Goal: Task Accomplishment & Management: Manage account settings

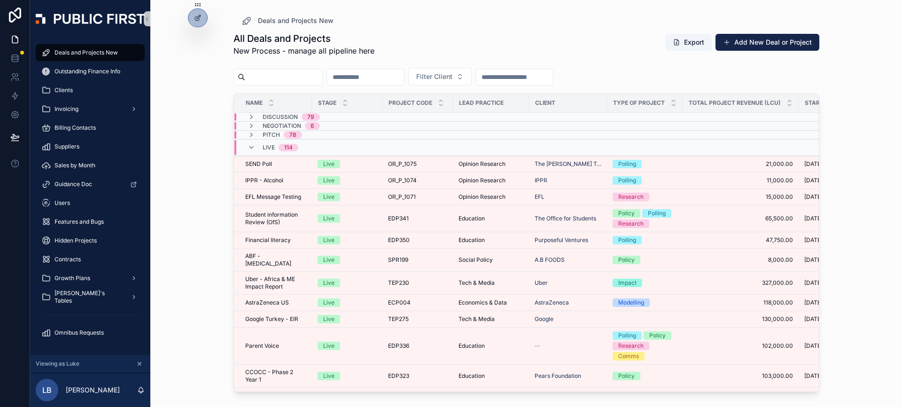
click at [418, 49] on div "All Deals and Projects New Process - manage all pipeline here Export Add New De…" at bounding box center [526, 44] width 586 height 24
click at [254, 148] on icon "scrollable content" at bounding box center [251, 148] width 8 height 8
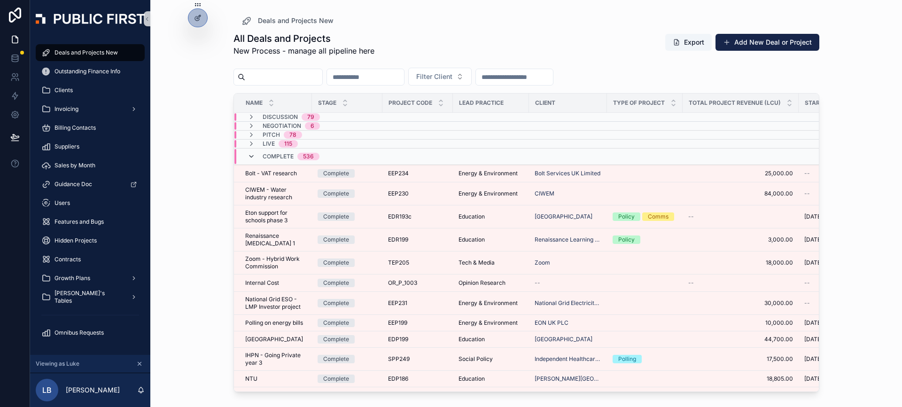
click at [248, 159] on icon "scrollable content" at bounding box center [251, 157] width 8 height 8
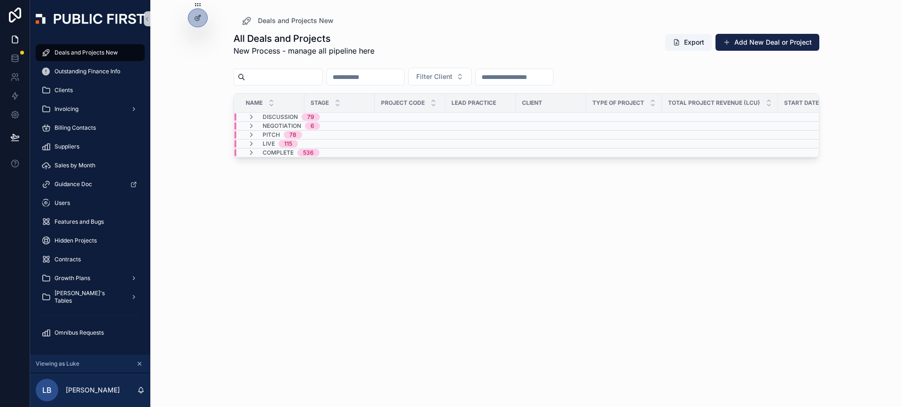
click at [435, 42] on div "All Deals and Projects New Process - manage all pipeline here Export Add New De…" at bounding box center [526, 44] width 586 height 24
click at [336, 332] on div "All Deals and Projects New Process - manage all pipeline here Export Add New De…" at bounding box center [526, 210] width 586 height 369
click at [296, 79] on input "scrollable content" at bounding box center [283, 76] width 77 height 13
type input "*"
click at [286, 77] on input "*" at bounding box center [283, 76] width 77 height 13
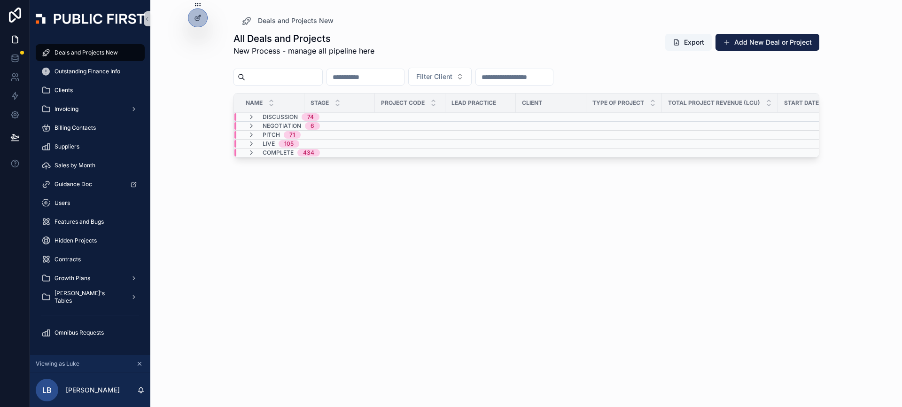
click at [395, 242] on div "All Deals and Projects New Process - manage all pipeline here Export Add New De…" at bounding box center [526, 210] width 586 height 369
click at [311, 78] on input "scrollable content" at bounding box center [283, 76] width 77 height 13
type input "****"
click at [273, 142] on span "Live" at bounding box center [269, 144] width 12 height 8
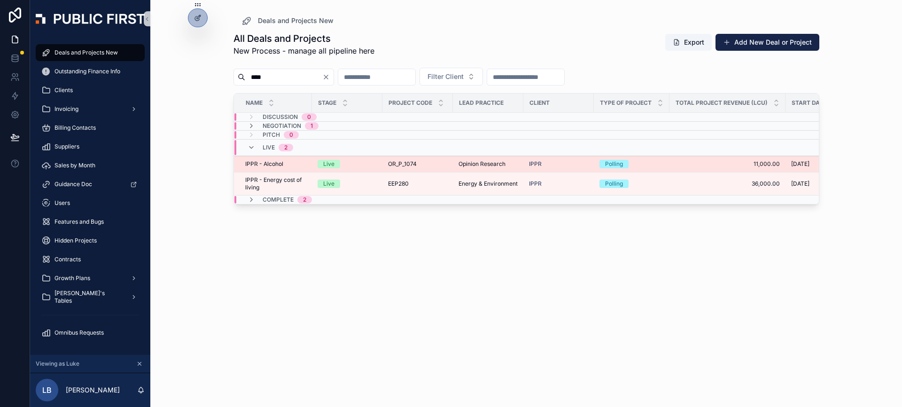
click at [290, 165] on div "IPPR - Alcohol IPPR - Alcohol" at bounding box center [275, 164] width 61 height 8
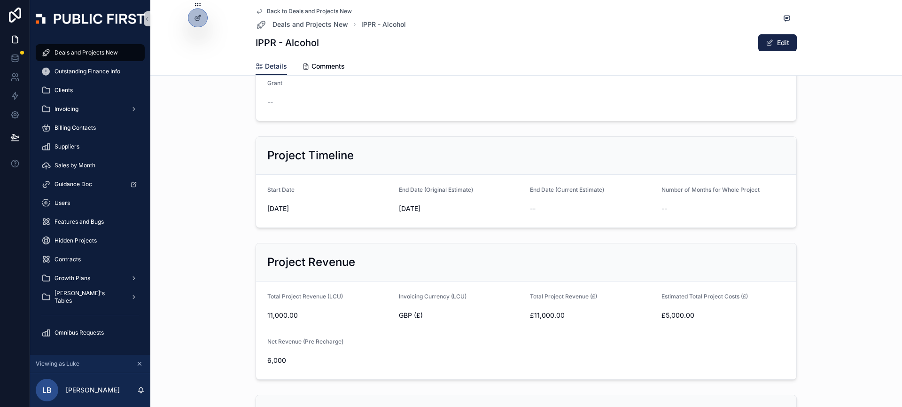
scroll to position [239, 0]
click at [746, 162] on div "Project Timeline" at bounding box center [525, 156] width 517 height 15
click at [783, 46] on button "Edit" at bounding box center [777, 42] width 39 height 17
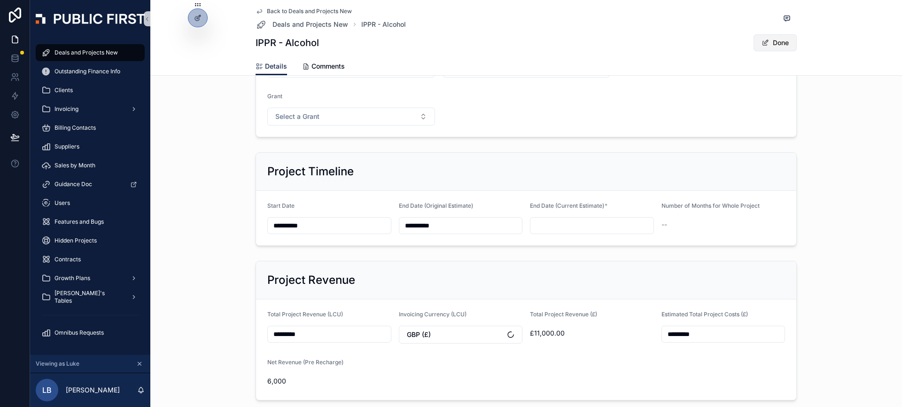
scroll to position [245, 0]
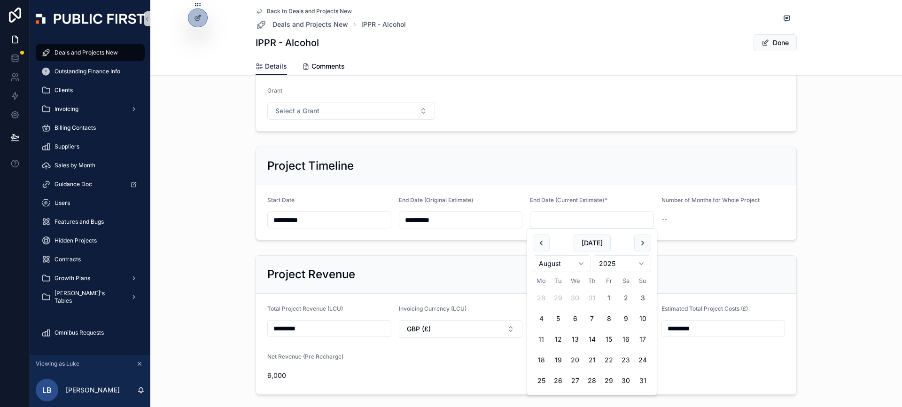
click at [575, 219] on input "scrollable content" at bounding box center [591, 219] width 123 height 13
click at [645, 379] on button "31" at bounding box center [642, 380] width 17 height 17
type input "**********"
click at [774, 302] on form "Total Project Revenue (LCU) ********* Invoicing Currency (LCU) GBP (£) Total Pr…" at bounding box center [526, 343] width 540 height 100
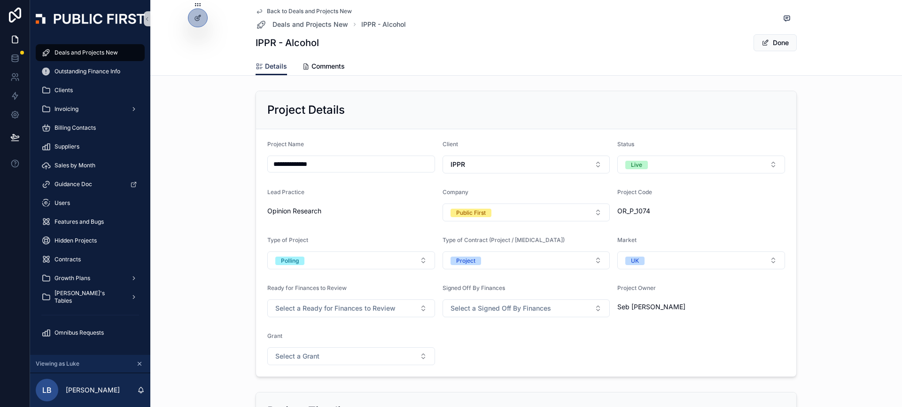
scroll to position [3, 0]
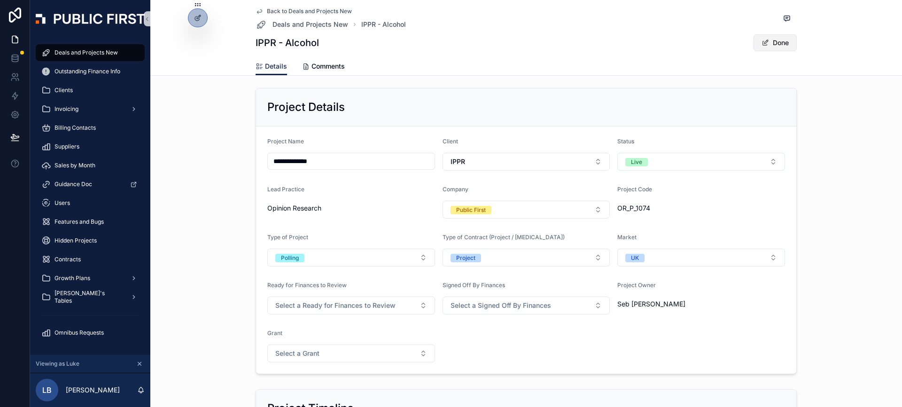
click at [782, 46] on button "Done" at bounding box center [774, 42] width 43 height 17
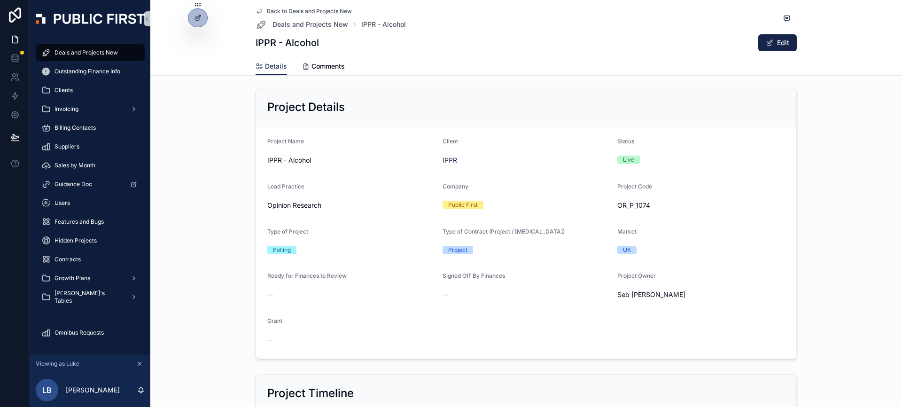
click at [832, 144] on div "Project Details Project Name IPPR - Alcohol Client IPPR Status Live Lead Practi…" at bounding box center [526, 223] width 744 height 278
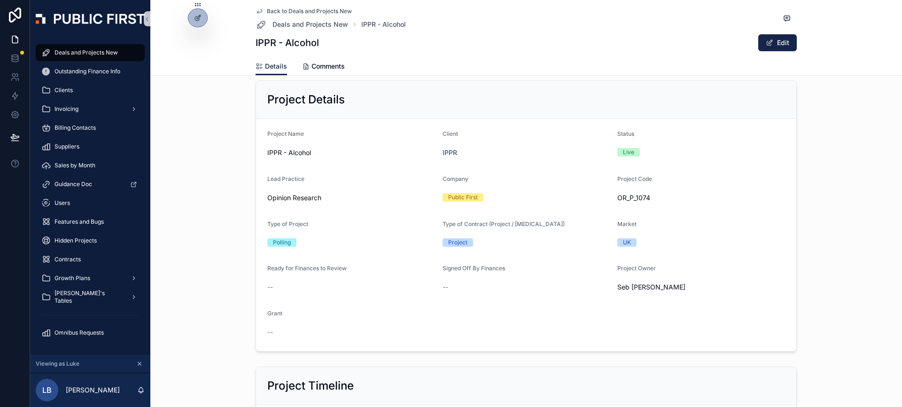
scroll to position [0, 0]
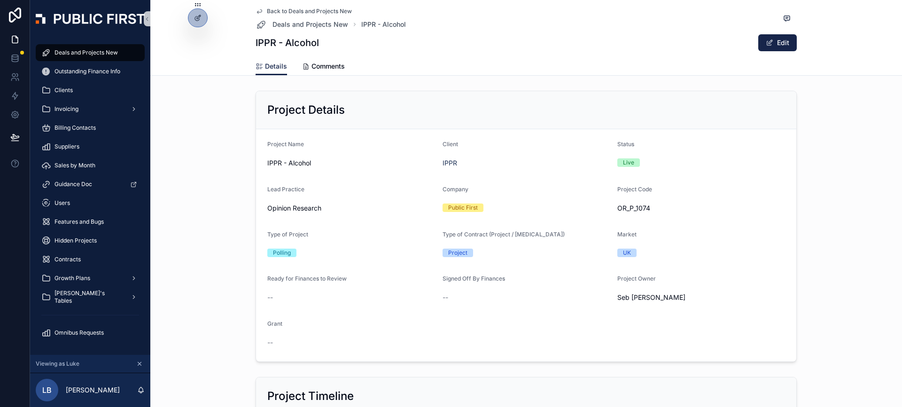
click at [364, 157] on div "IPPR - Alcohol" at bounding box center [351, 162] width 168 height 15
click at [813, 120] on div "Project Details Project Name IPPR - Alcohol Client IPPR Status Live Lead Practi…" at bounding box center [526, 226] width 744 height 278
click at [259, 8] on icon "scrollable content" at bounding box center [259, 12] width 8 height 8
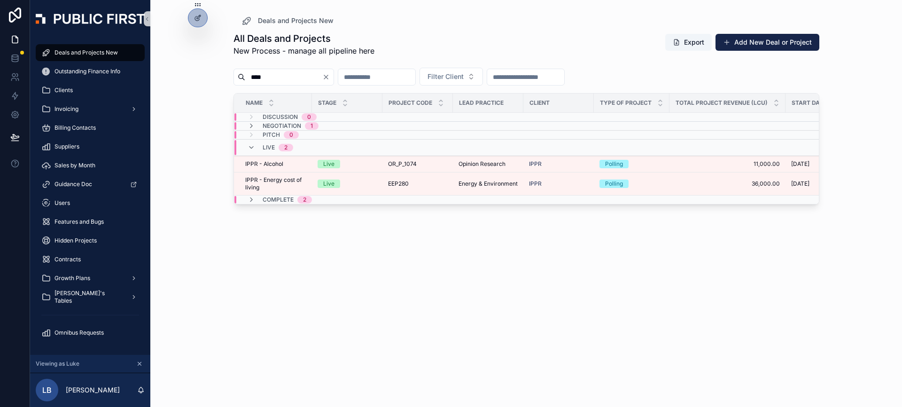
click at [318, 250] on div "All Deals and Projects New Process - manage all pipeline here Export Add New De…" at bounding box center [526, 210] width 586 height 369
drag, startPoint x: 274, startPoint y: 73, endPoint x: 243, endPoint y: 75, distance: 30.6
click at [243, 75] on div "****" at bounding box center [283, 77] width 100 height 17
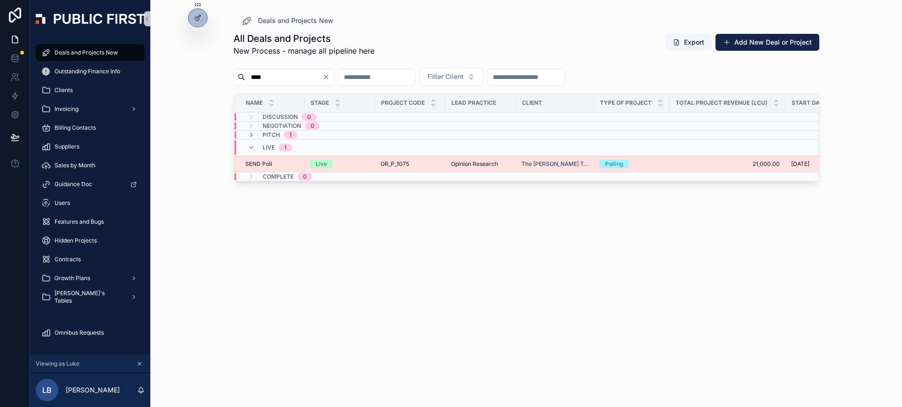
type input "****"
click at [417, 162] on div "OR_P_1075 OR_P_1075" at bounding box center [409, 164] width 59 height 8
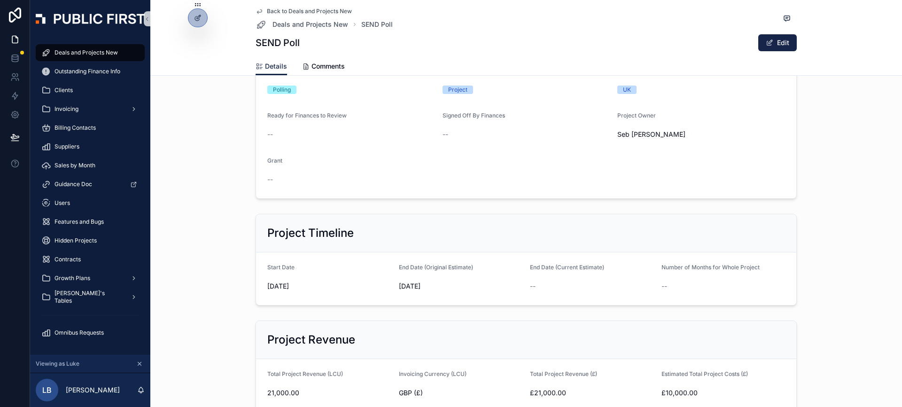
scroll to position [165, 0]
click at [779, 40] on button "Edit" at bounding box center [777, 42] width 39 height 17
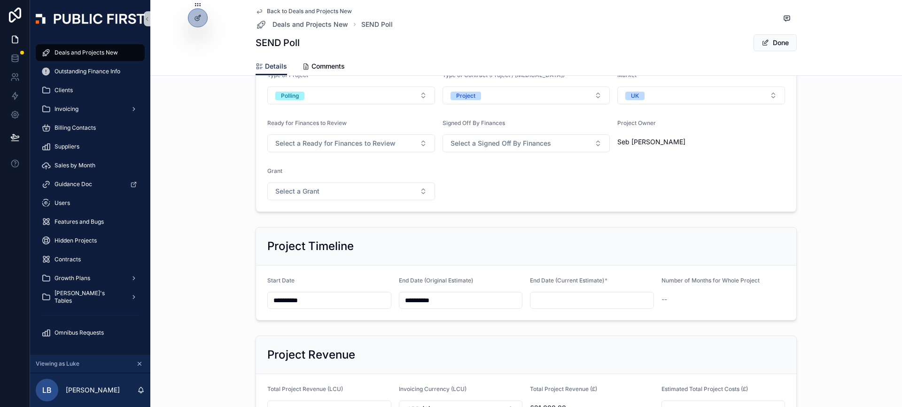
click at [579, 303] on input "scrollable content" at bounding box center [591, 299] width 123 height 13
click at [476, 345] on div "Project Revenue" at bounding box center [526, 355] width 540 height 38
click at [450, 302] on input "**********" at bounding box center [460, 299] width 123 height 13
click at [571, 300] on input "scrollable content" at bounding box center [591, 299] width 123 height 13
click at [640, 138] on button "scrollable content" at bounding box center [642, 139] width 17 height 17
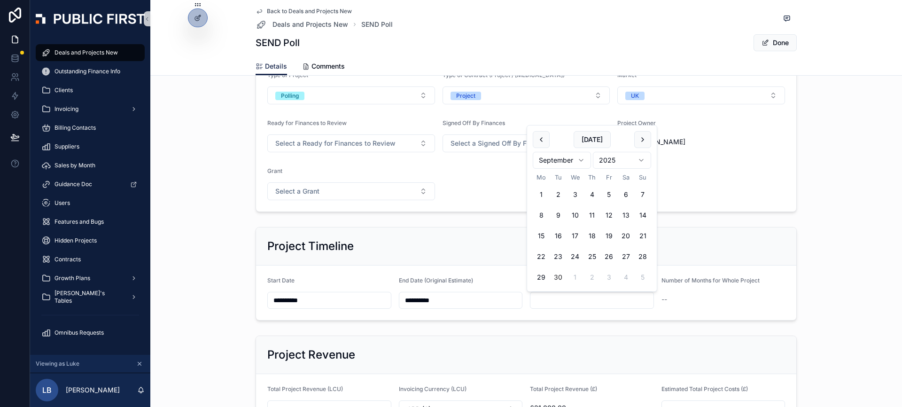
click at [561, 277] on button "30" at bounding box center [557, 277] width 17 height 17
type input "**********"
click at [834, 248] on div "**********" at bounding box center [526, 273] width 744 height 101
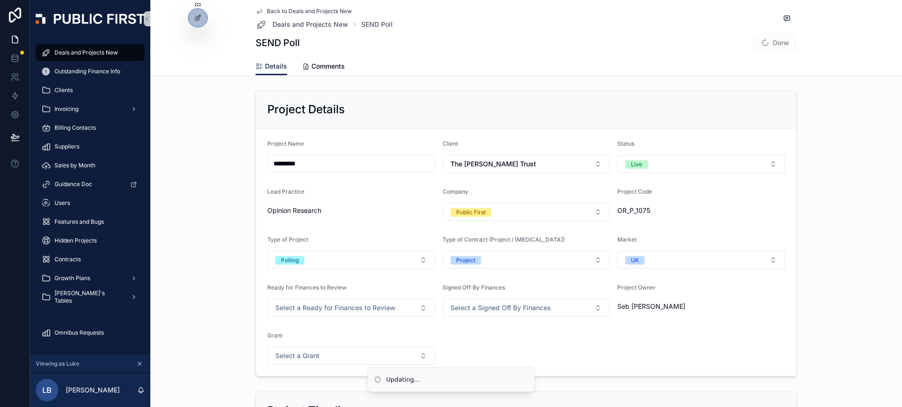
scroll to position [0, 0]
click at [783, 48] on button "Done" at bounding box center [774, 42] width 43 height 17
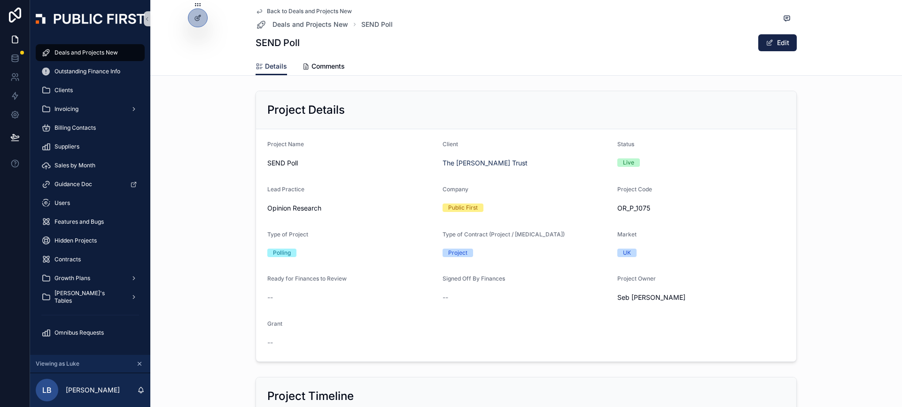
click at [836, 138] on div "Project Details Project Name SEND Poll Client The [PERSON_NAME] Trust Status Li…" at bounding box center [526, 226] width 744 height 278
click at [842, 135] on div "Project Details Project Name SEND Poll Client The [PERSON_NAME] Trust Status Li…" at bounding box center [526, 226] width 744 height 278
click at [485, 116] on div "Project Details" at bounding box center [525, 109] width 517 height 15
click at [196, 191] on div "Project Details Project Name SEND Poll Client The [PERSON_NAME] Trust Status Li…" at bounding box center [526, 226] width 744 height 278
click at [795, 280] on form "Project Name SEND Poll Client The [PERSON_NAME] Trust Status Live Lead Practice…" at bounding box center [526, 245] width 540 height 232
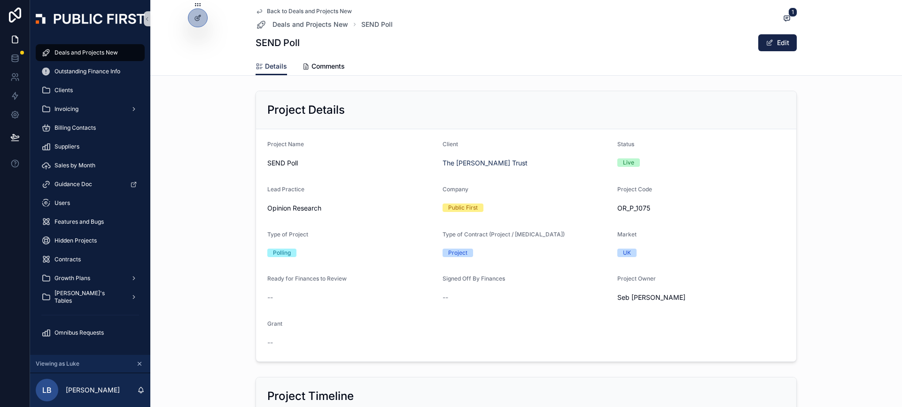
click at [525, 297] on div "--" at bounding box center [526, 297] width 168 height 9
click at [854, 236] on div "Project Details Project Name SEND Poll Client The [PERSON_NAME] Trust Status Li…" at bounding box center [526, 226] width 744 height 278
click at [210, 150] on div "Project Details Project Name SEND Poll Client The [PERSON_NAME] Trust Status Li…" at bounding box center [526, 226] width 744 height 278
click at [222, 226] on div "Project Details Project Name SEND Poll Client The [PERSON_NAME] Trust Status Li…" at bounding box center [526, 226] width 744 height 278
click at [216, 116] on div "Project Details Project Name SEND Poll Client The [PERSON_NAME] Trust Status Li…" at bounding box center [526, 226] width 744 height 278
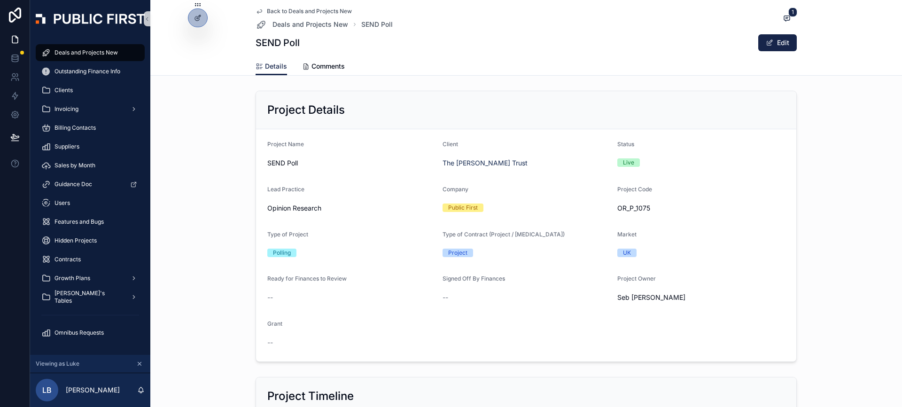
click at [108, 56] on span "Deals and Projects New" at bounding box center [85, 53] width 63 height 8
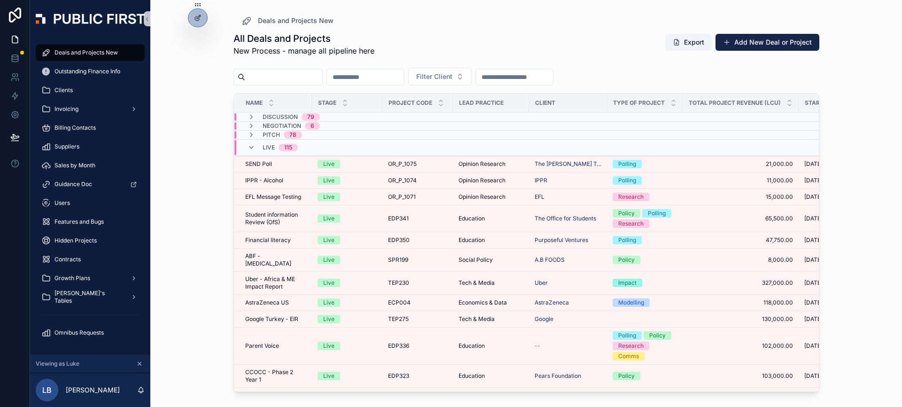
click at [259, 147] on div "Live 115" at bounding box center [272, 147] width 50 height 15
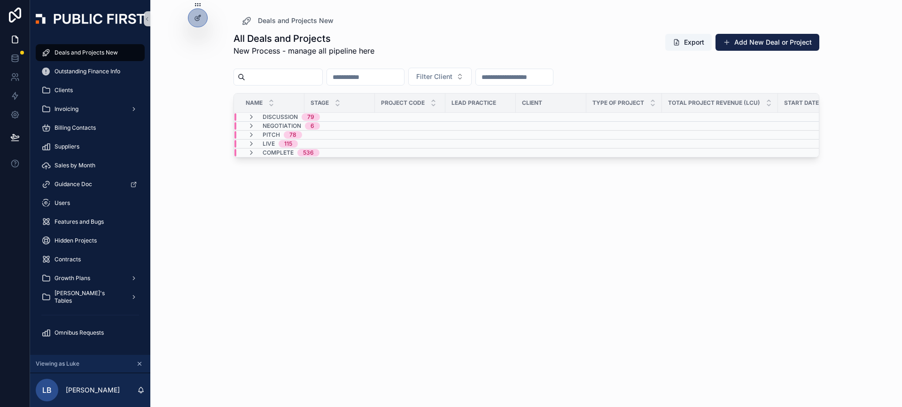
click at [283, 80] on input "scrollable content" at bounding box center [283, 76] width 77 height 13
paste input "******"
type input "******"
click at [340, 154] on div "Complete 1" at bounding box center [339, 153] width 210 height 8
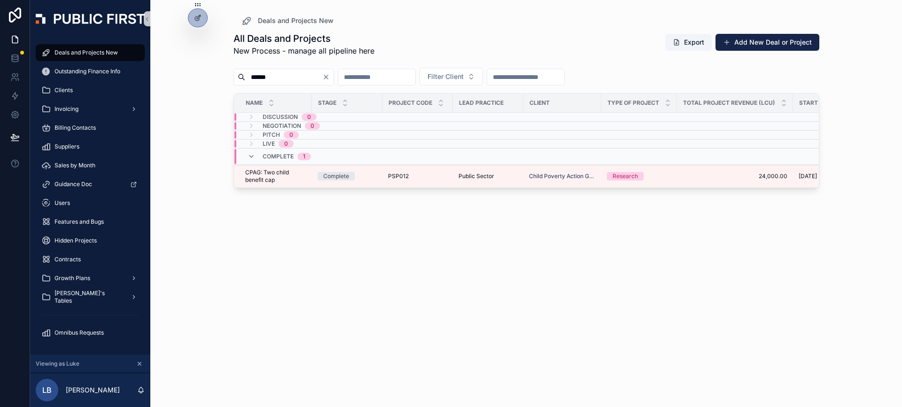
click at [328, 79] on icon "Clear" at bounding box center [326, 77] width 4 height 4
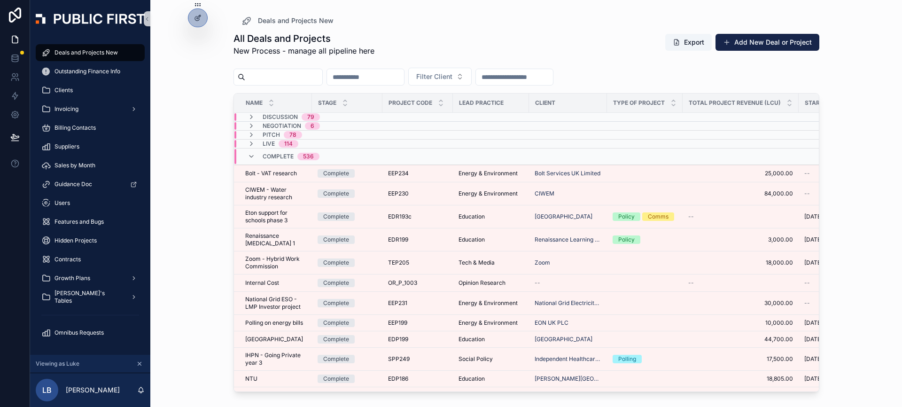
click at [633, 82] on div "Filter Client" at bounding box center [526, 78] width 586 height 29
click at [200, 19] on icon at bounding box center [198, 18] width 8 height 8
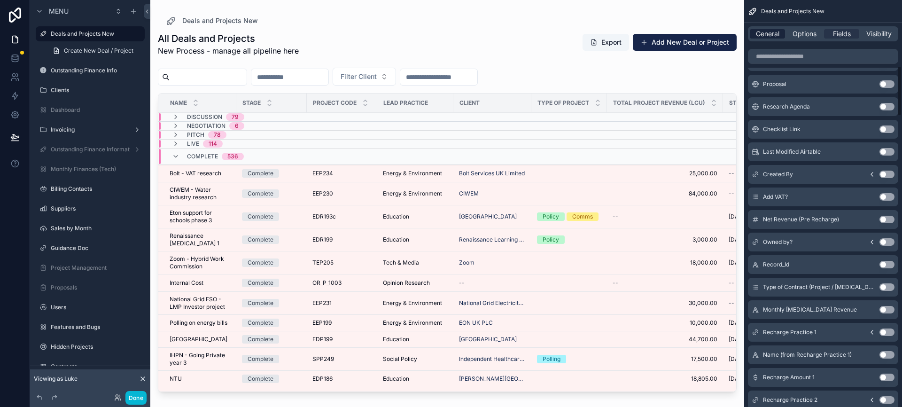
click at [765, 34] on span "General" at bounding box center [767, 33] width 23 height 9
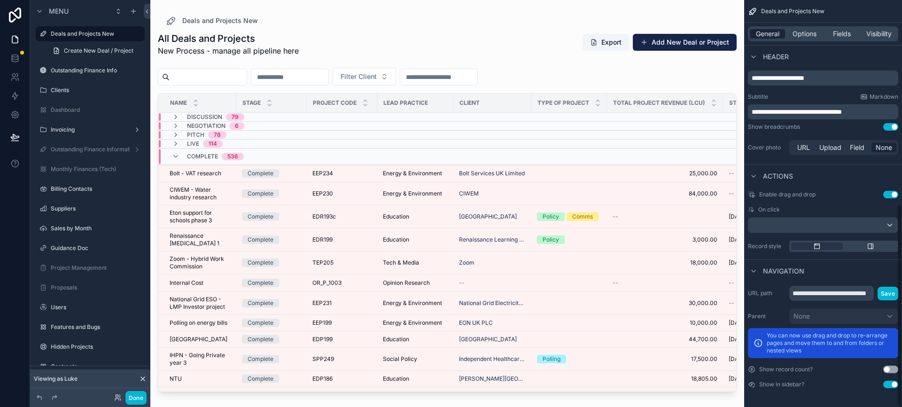
scroll to position [410, 0]
click at [807, 34] on span "Options" at bounding box center [804, 33] width 24 height 9
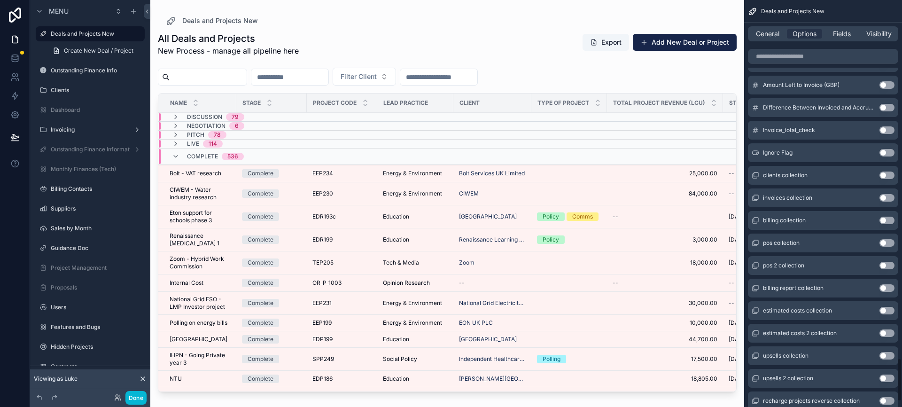
scroll to position [3275, 0]
click at [819, 61] on input "scrollable content" at bounding box center [823, 56] width 150 height 15
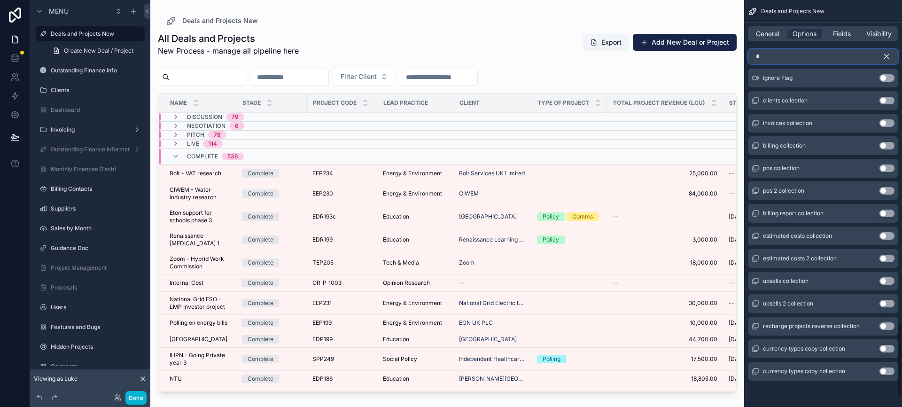
scroll to position [378, 0]
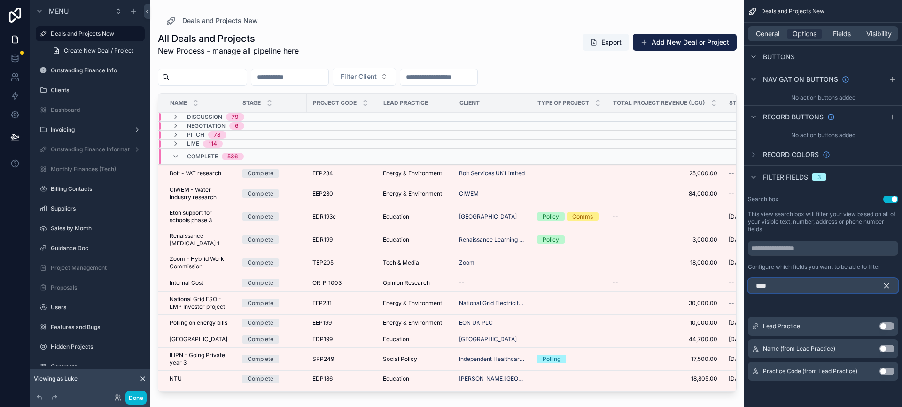
type input "****"
click at [886, 325] on button "Use setting" at bounding box center [886, 326] width 15 height 8
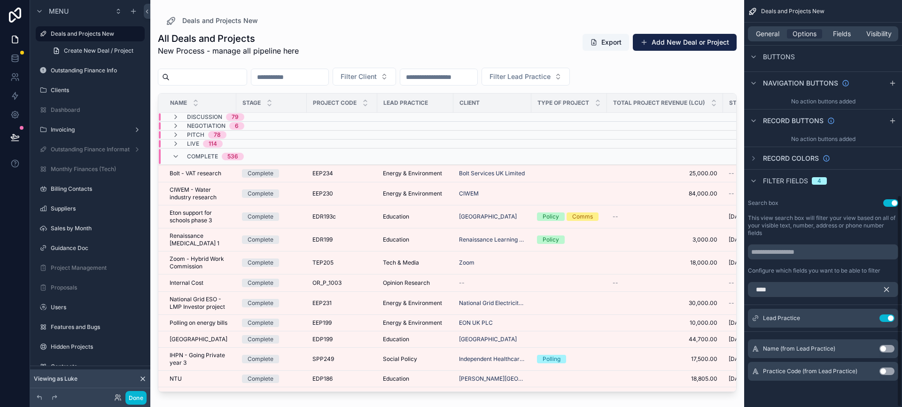
scroll to position [374, 0]
click at [137, 393] on button "Done" at bounding box center [135, 398] width 21 height 14
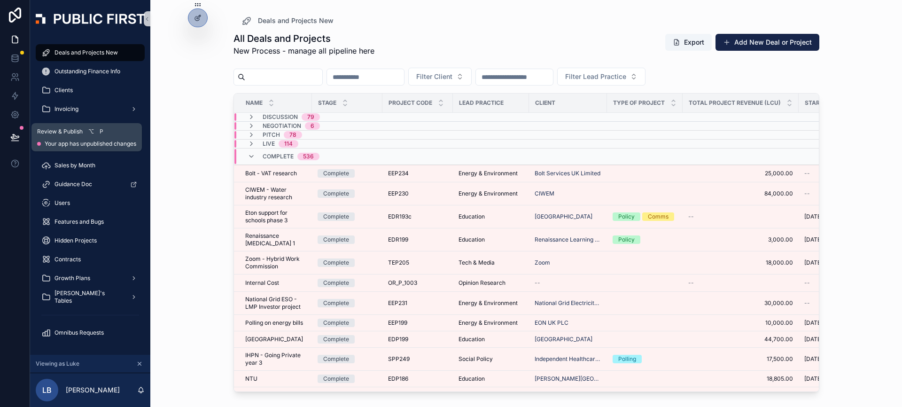
click at [13, 138] on icon at bounding box center [14, 136] width 9 height 9
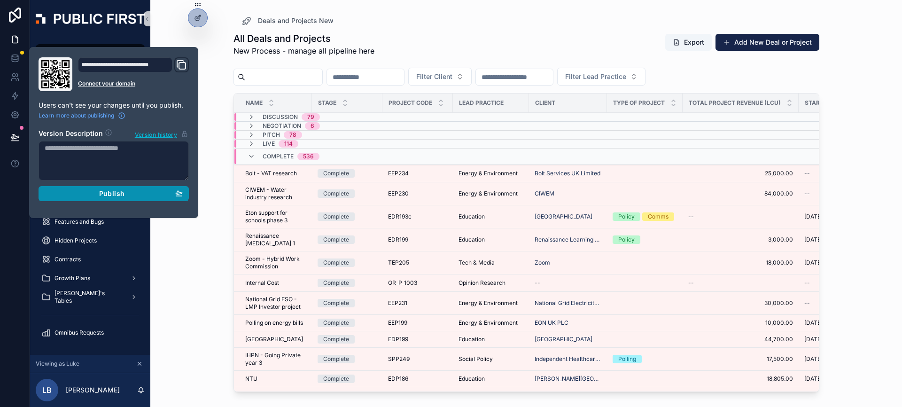
click at [85, 196] on div "Publish" at bounding box center [114, 193] width 138 height 8
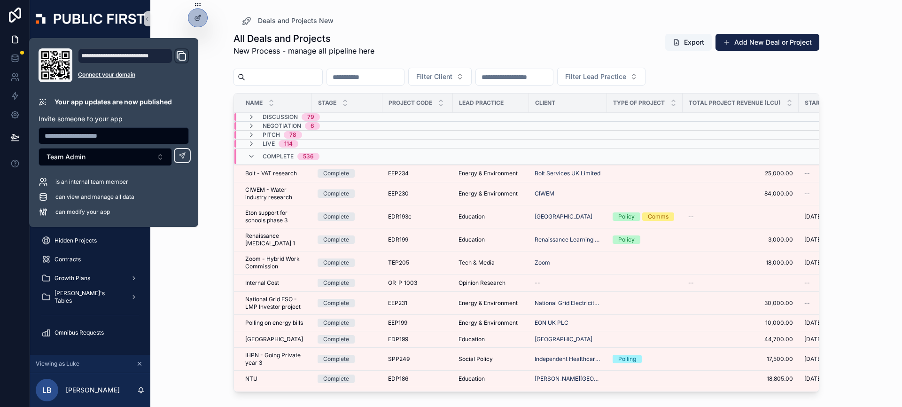
click at [620, 37] on div "All Deals and Projects New Process - manage all pipeline here Export Add New De…" at bounding box center [526, 44] width 586 height 24
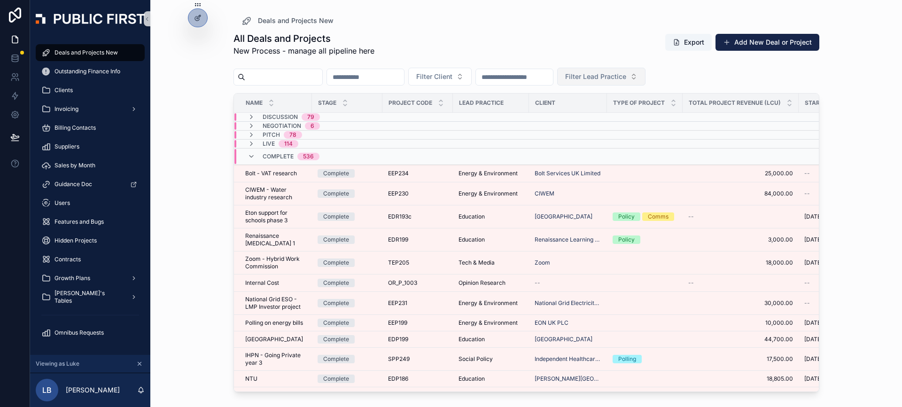
click at [630, 71] on button "Filter Lead Practice" at bounding box center [601, 77] width 88 height 18
click at [873, 232] on div "Deals and Projects New All Deals and Projects New Process - manage all pipeline…" at bounding box center [525, 203] width 751 height 407
click at [433, 152] on div "Complete 536" at bounding box center [343, 156] width 218 height 15
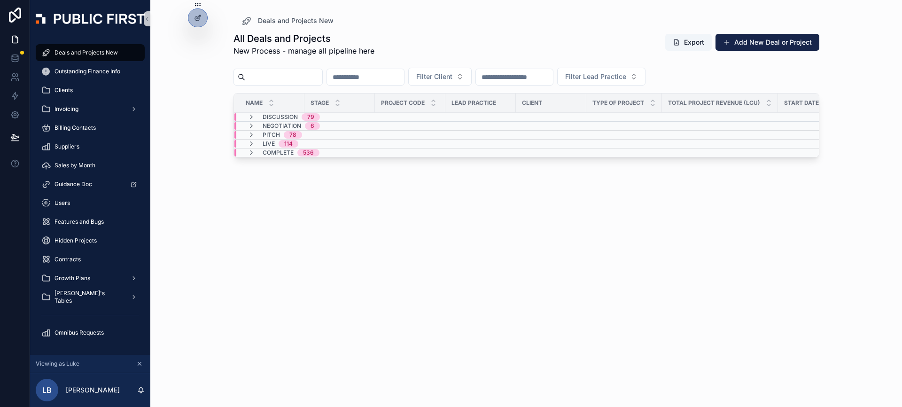
click at [222, 209] on div "Deals and Projects New All Deals and Projects New Process - manage all pipeline…" at bounding box center [525, 203] width 751 height 407
click at [798, 263] on div "All Deals and Projects New Process - manage all pipeline here Export Add New De…" at bounding box center [526, 210] width 586 height 369
click at [855, 216] on div "Deals and Projects New All Deals and Projects New Process - manage all pipeline…" at bounding box center [525, 203] width 751 height 407
click at [848, 77] on div "Deals and Projects New All Deals and Projects New Process - manage all pipeline…" at bounding box center [525, 203] width 751 height 407
click at [206, 225] on div "Deals and Projects New All Deals and Projects New Process - manage all pipeline…" at bounding box center [525, 203] width 751 height 407
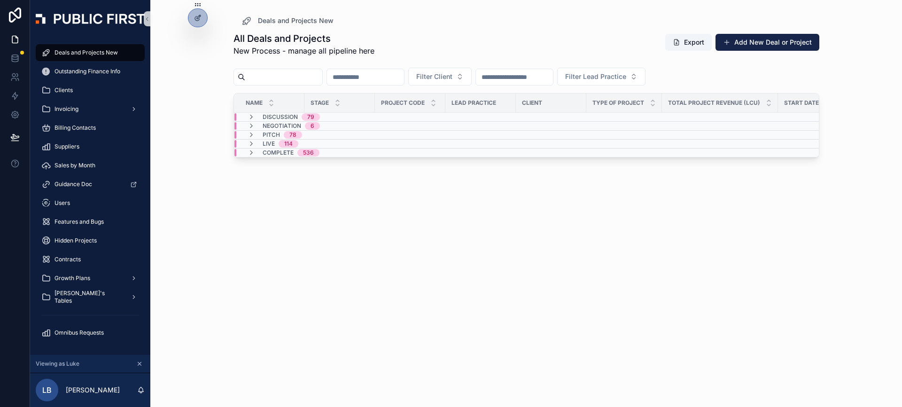
click at [168, 198] on div "Deals and Projects New All Deals and Projects New Process - manage all pipeline…" at bounding box center [525, 203] width 751 height 407
